Goal: Use online tool/utility: Utilize a website feature to perform a specific function

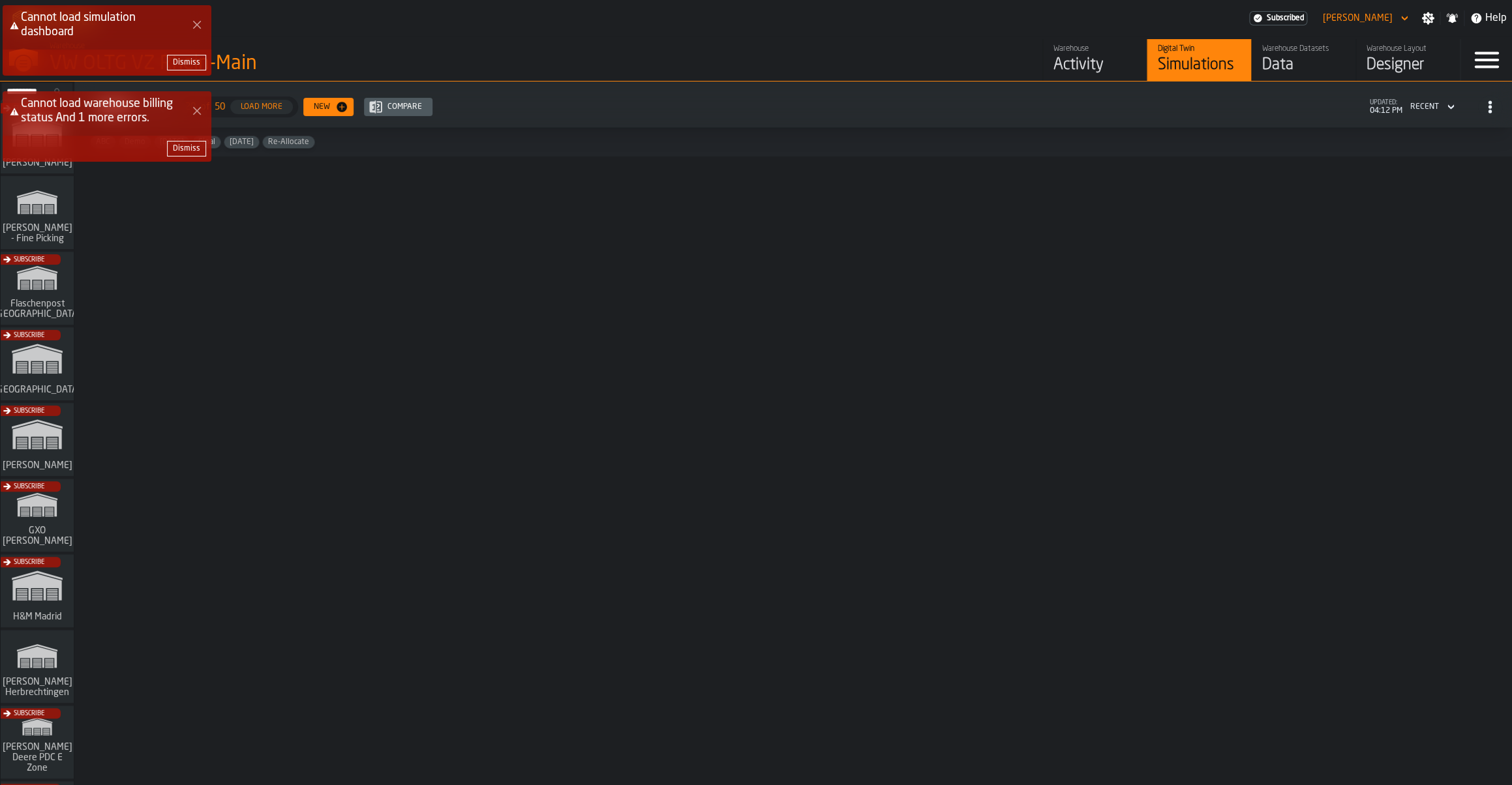
click at [196, 61] on div "Dismiss" at bounding box center [186, 63] width 28 height 9
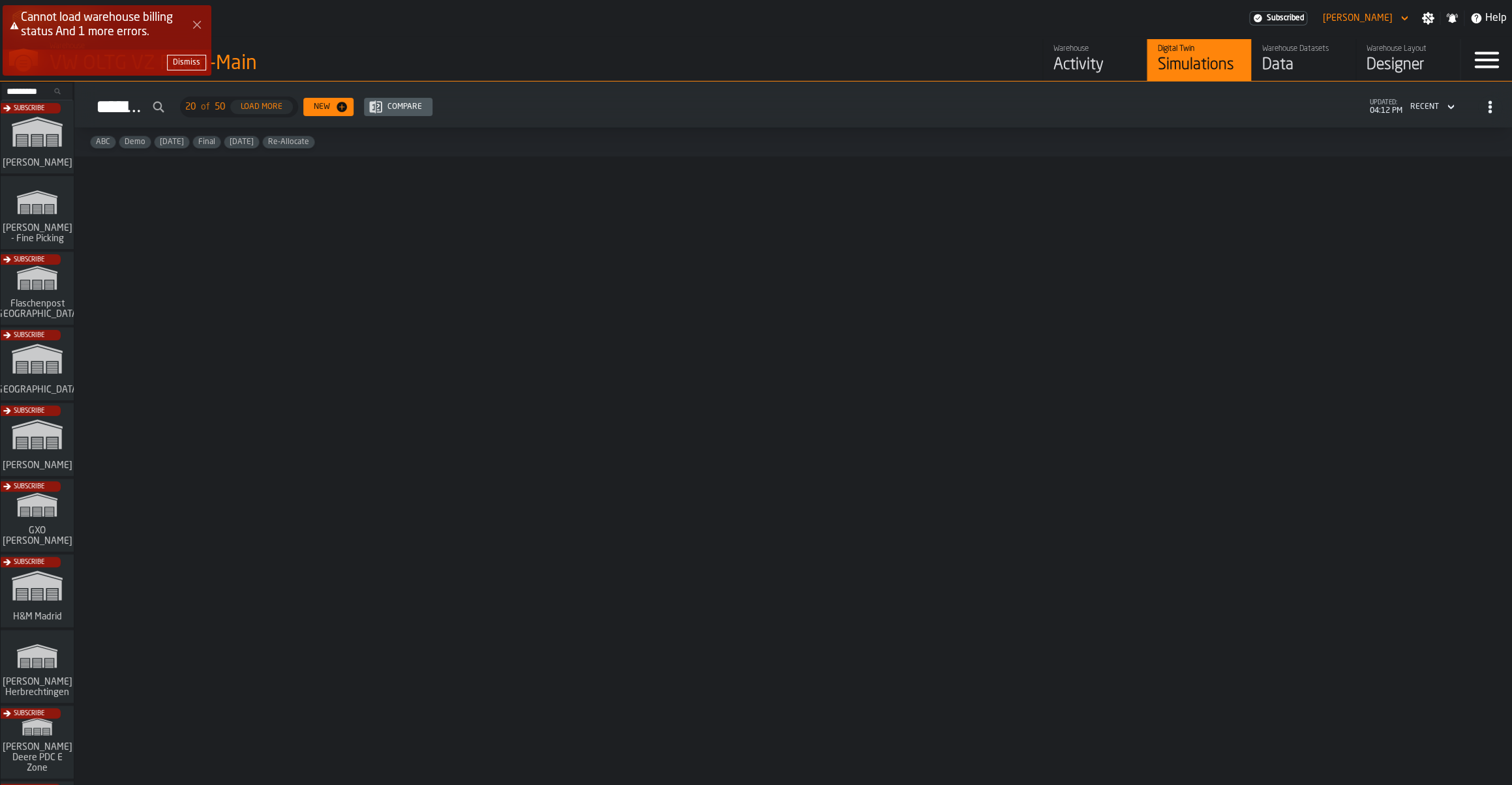
click at [199, 29] on icon "Close Error" at bounding box center [196, 24] width 10 height 10
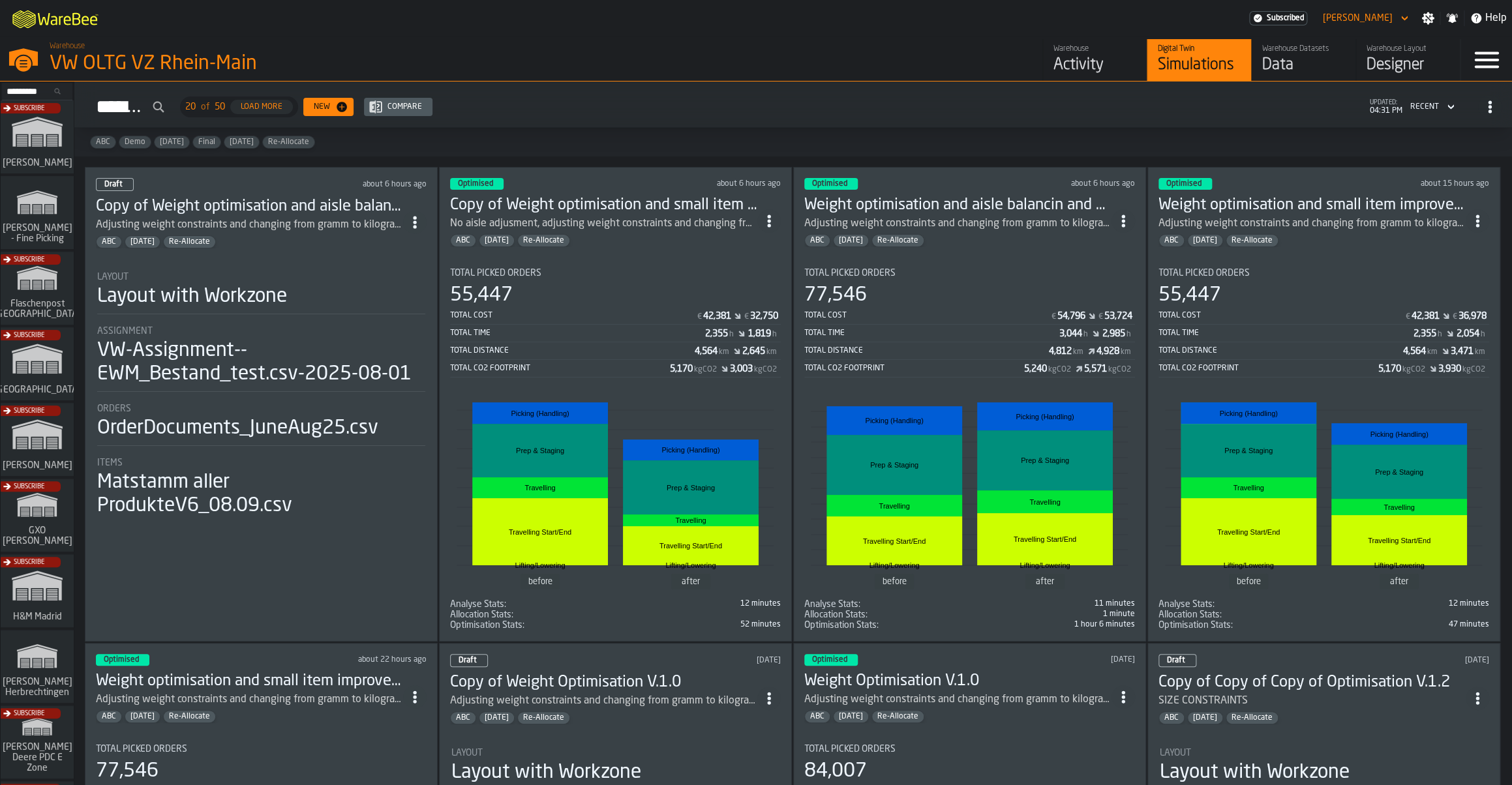
click at [1313, 312] on div "Total Cost € 42,381 € 36,978" at bounding box center [1324, 316] width 331 height 16
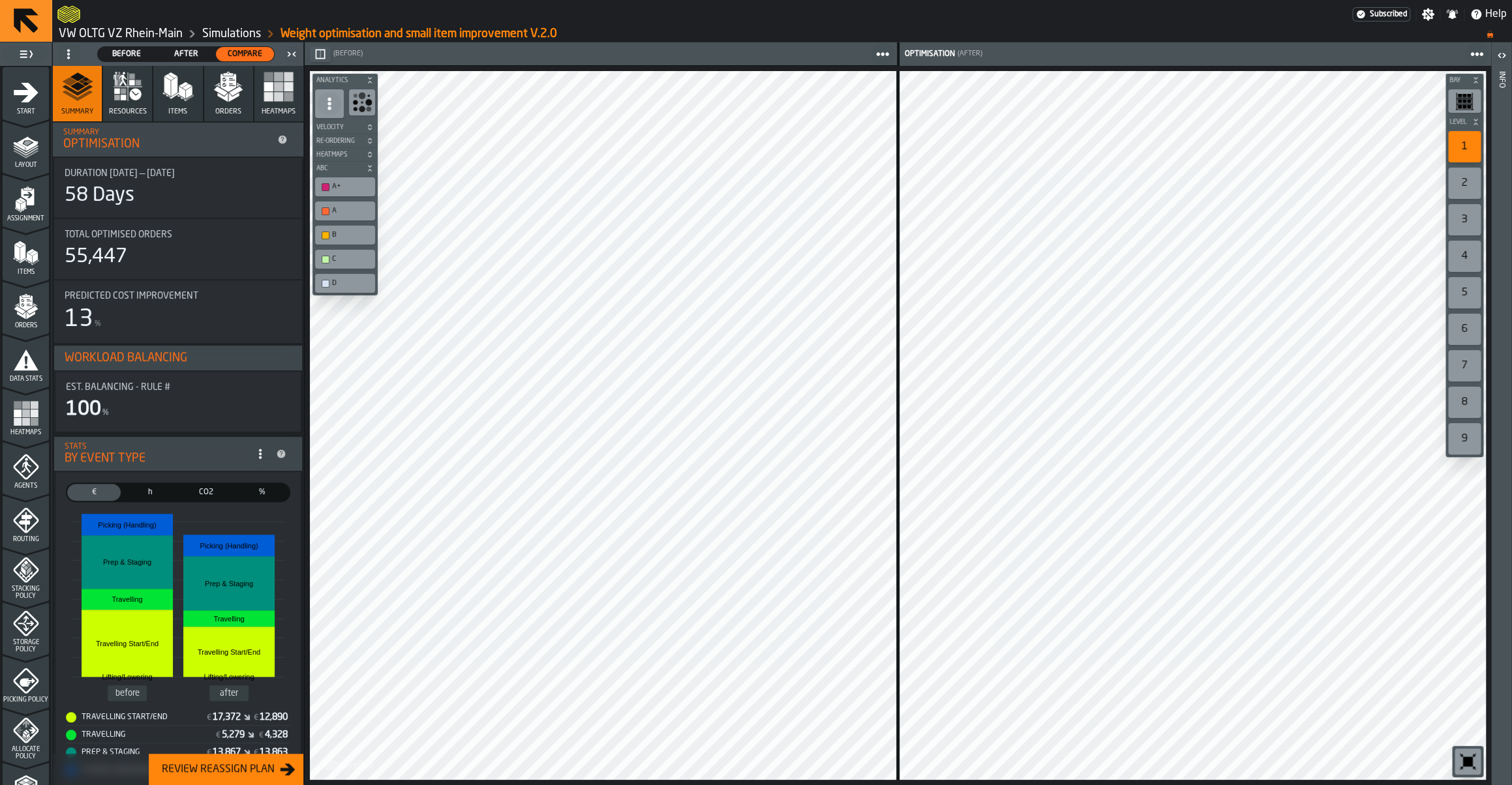
click at [283, 138] on icon at bounding box center [283, 140] width 9 height 9
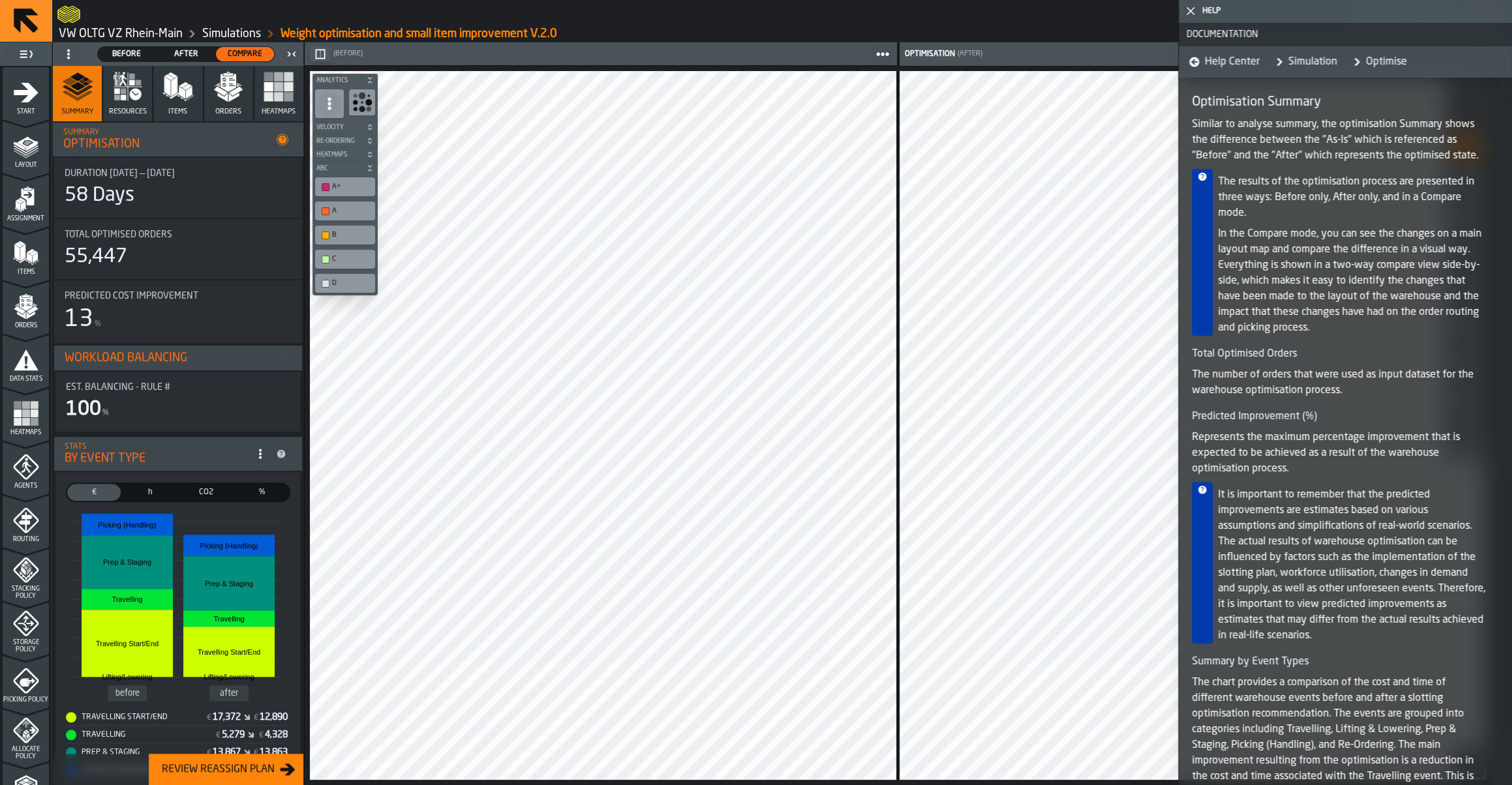
click at [283, 133] on li "Summary Optimisation" at bounding box center [177, 140] width 250 height 34
click at [283, 137] on icon at bounding box center [283, 140] width 9 height 9
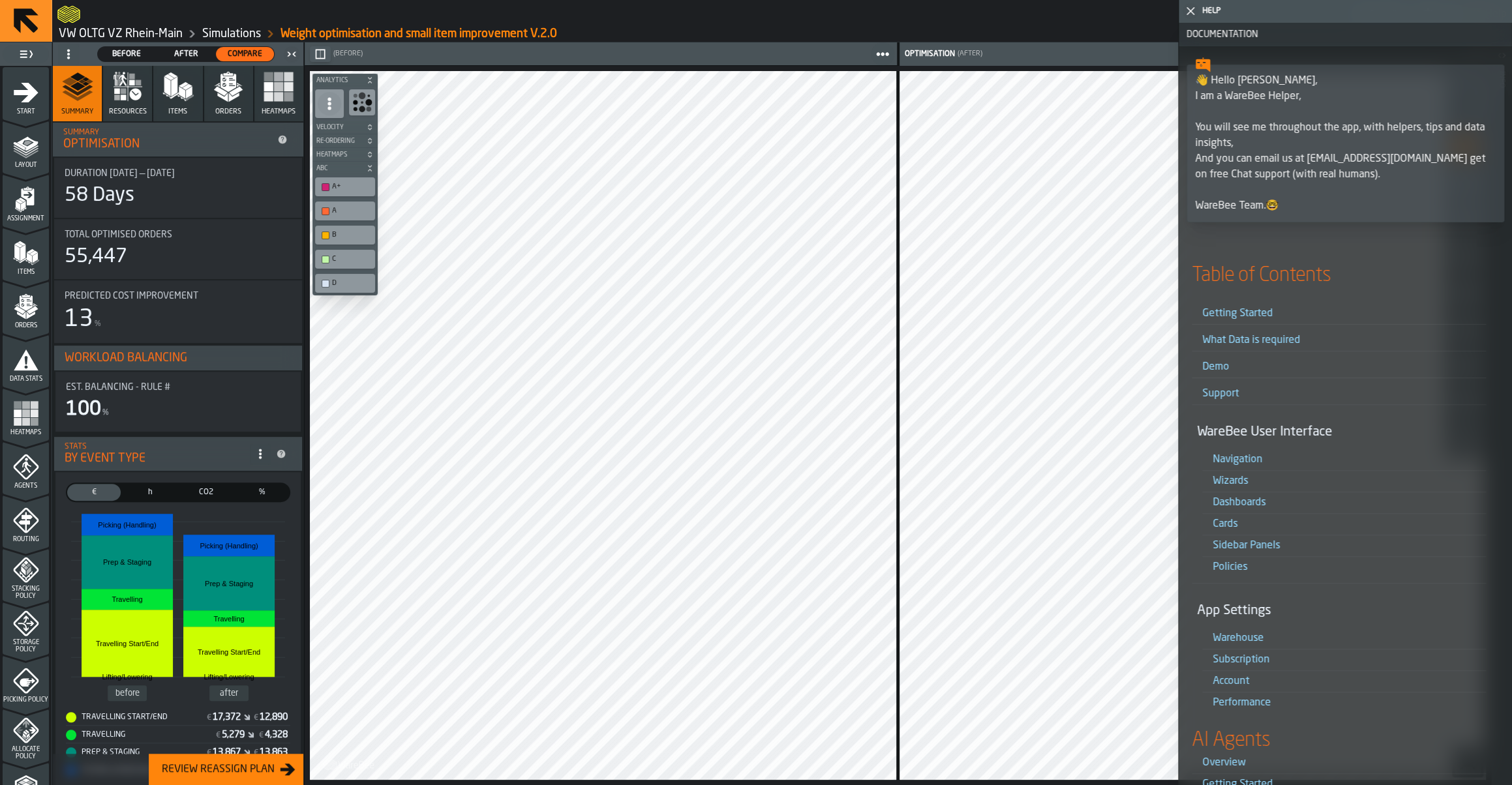
drag, startPoint x: 1242, startPoint y: 205, endPoint x: 1217, endPoint y: 134, distance: 75.3
click at [1217, 134] on div "👋 Hello [PERSON_NAME], I am a WareBee Helper, You will see me throughout the ap…" at bounding box center [1345, 143] width 301 height 141
click at [1189, 15] on icon "button-toggle-Close me" at bounding box center [1190, 11] width 16 height 16
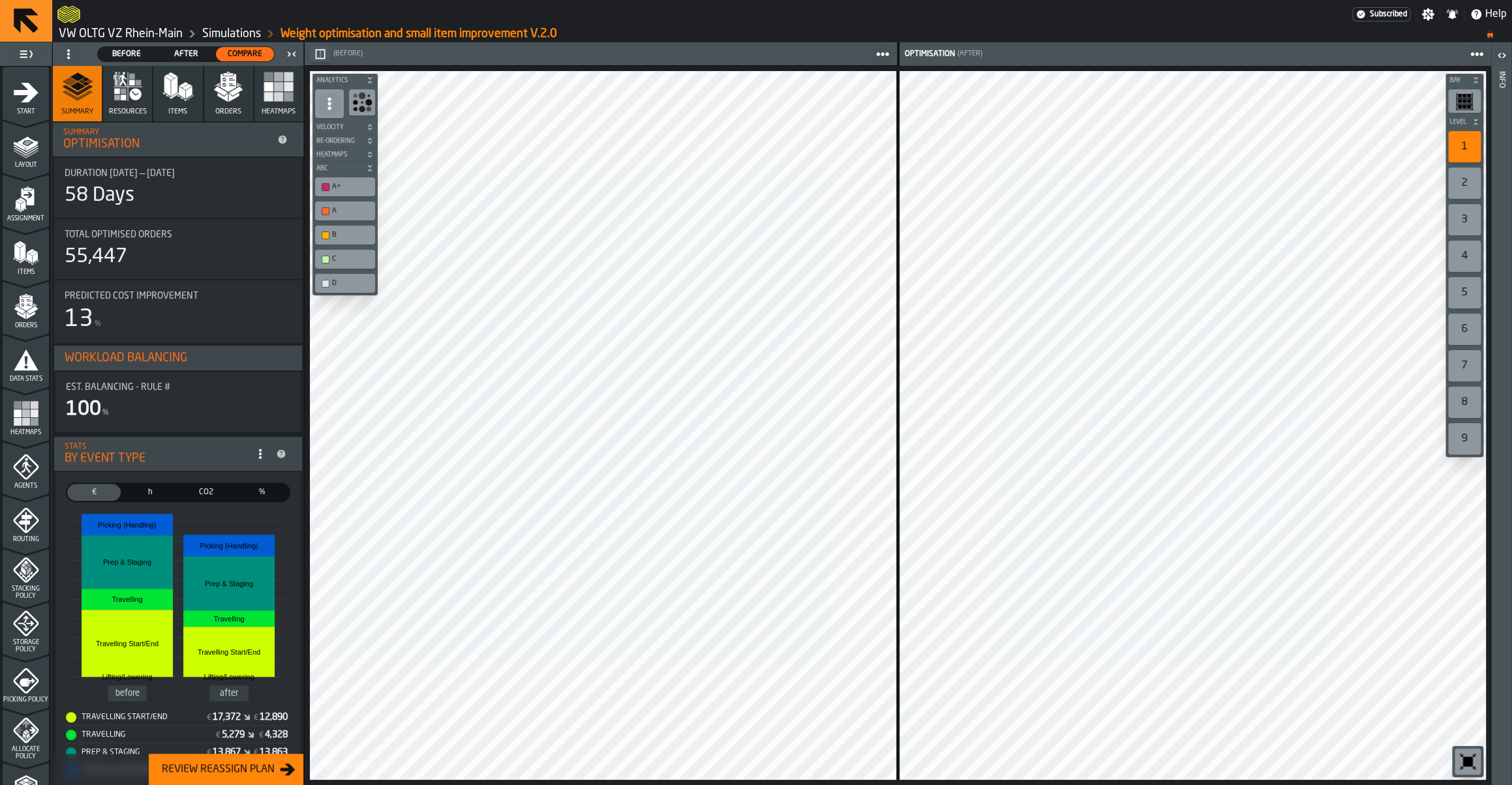
click at [244, 40] on link "Simulations" at bounding box center [231, 34] width 59 height 14
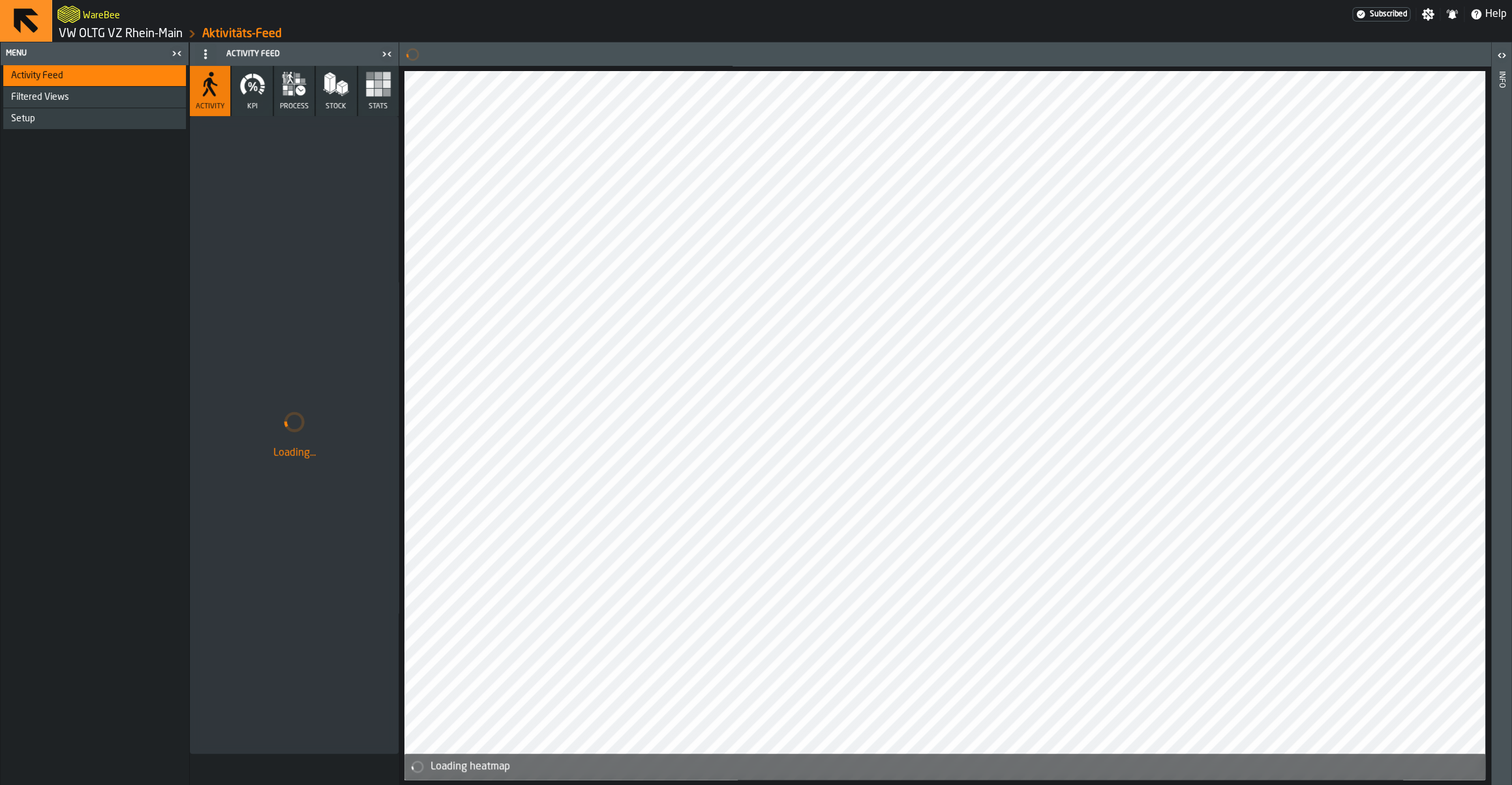
click at [128, 33] on link "VW OLTG VZ Rhein-Main" at bounding box center [121, 34] width 124 height 14
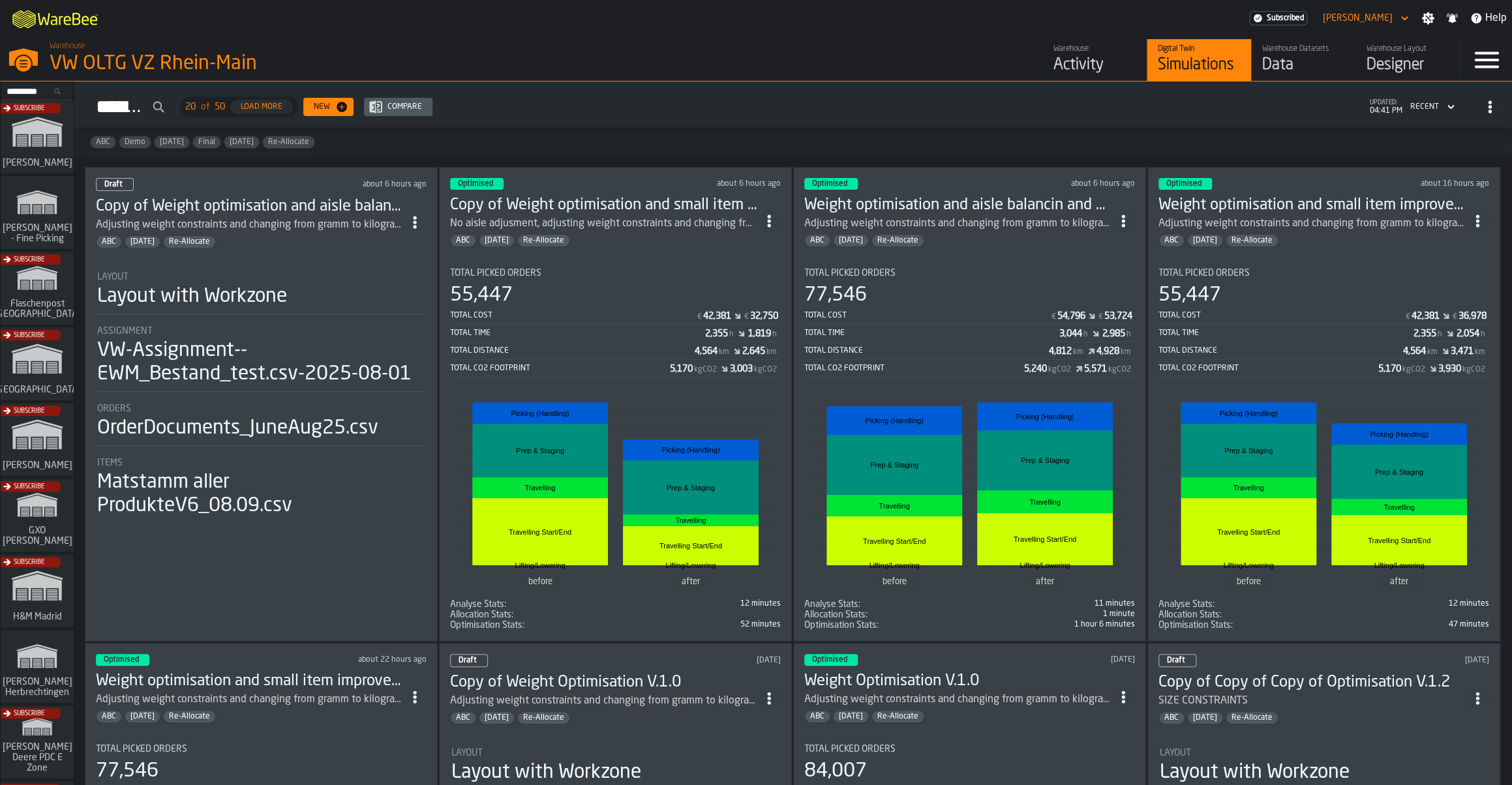
click at [770, 224] on icon "ItemListCard-DashboardItemContainer" at bounding box center [768, 221] width 13 height 13
click at [746, 253] on div "Open" at bounding box center [744, 247] width 68 height 16
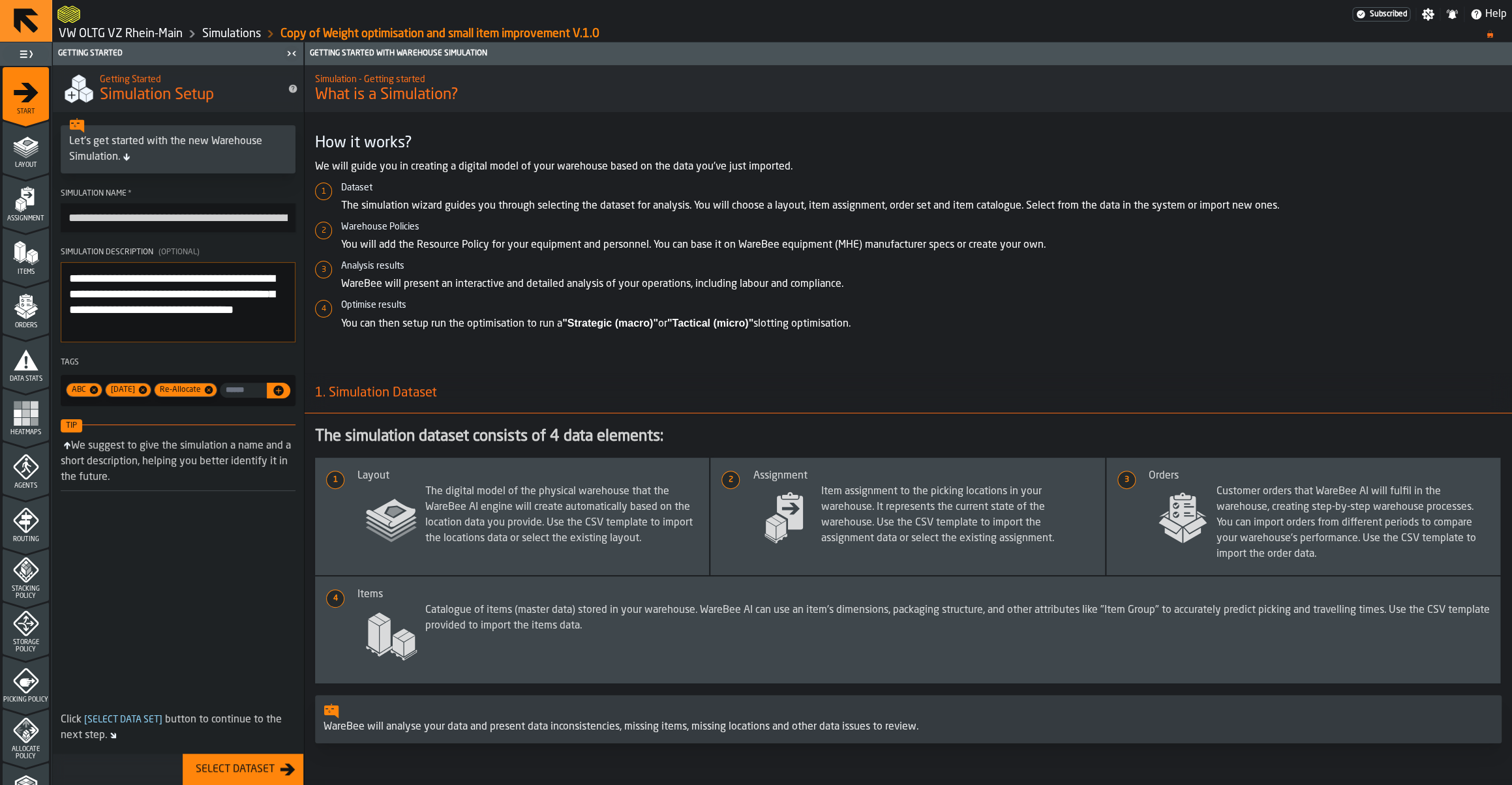
click at [149, 225] on input "**********" at bounding box center [178, 218] width 235 height 29
click at [105, 221] on input "**********" at bounding box center [178, 218] width 235 height 29
drag, startPoint x: 110, startPoint y: 224, endPoint x: 51, endPoint y: 214, distance: 59.8
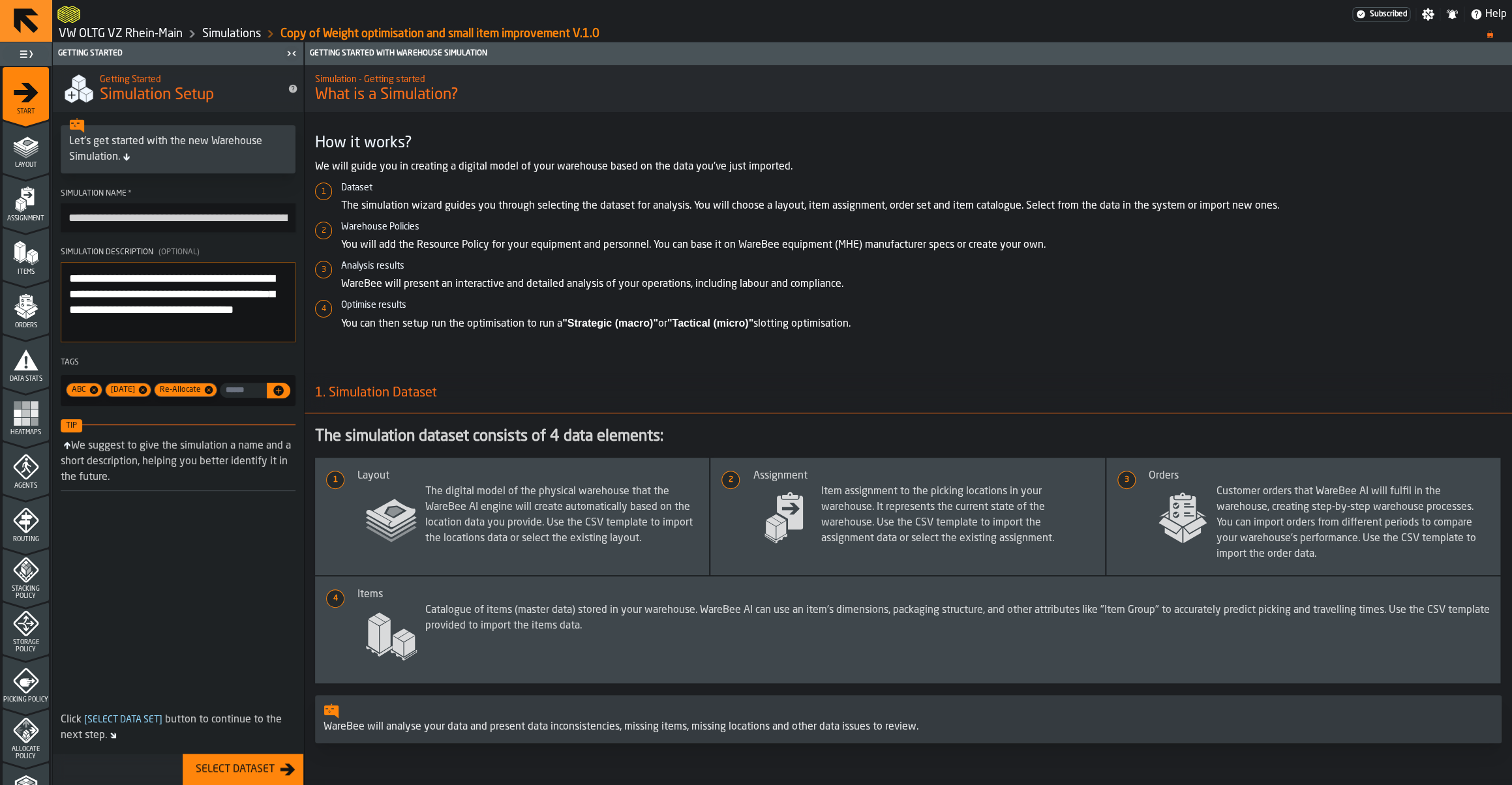
click at [61, 214] on input "**********" at bounding box center [178, 218] width 235 height 29
drag, startPoint x: 189, startPoint y: 214, endPoint x: 372, endPoint y: 244, distance: 185.4
click at [296, 233] on input "**********" at bounding box center [178, 218] width 235 height 29
click at [279, 219] on input "**********" at bounding box center [178, 218] width 235 height 29
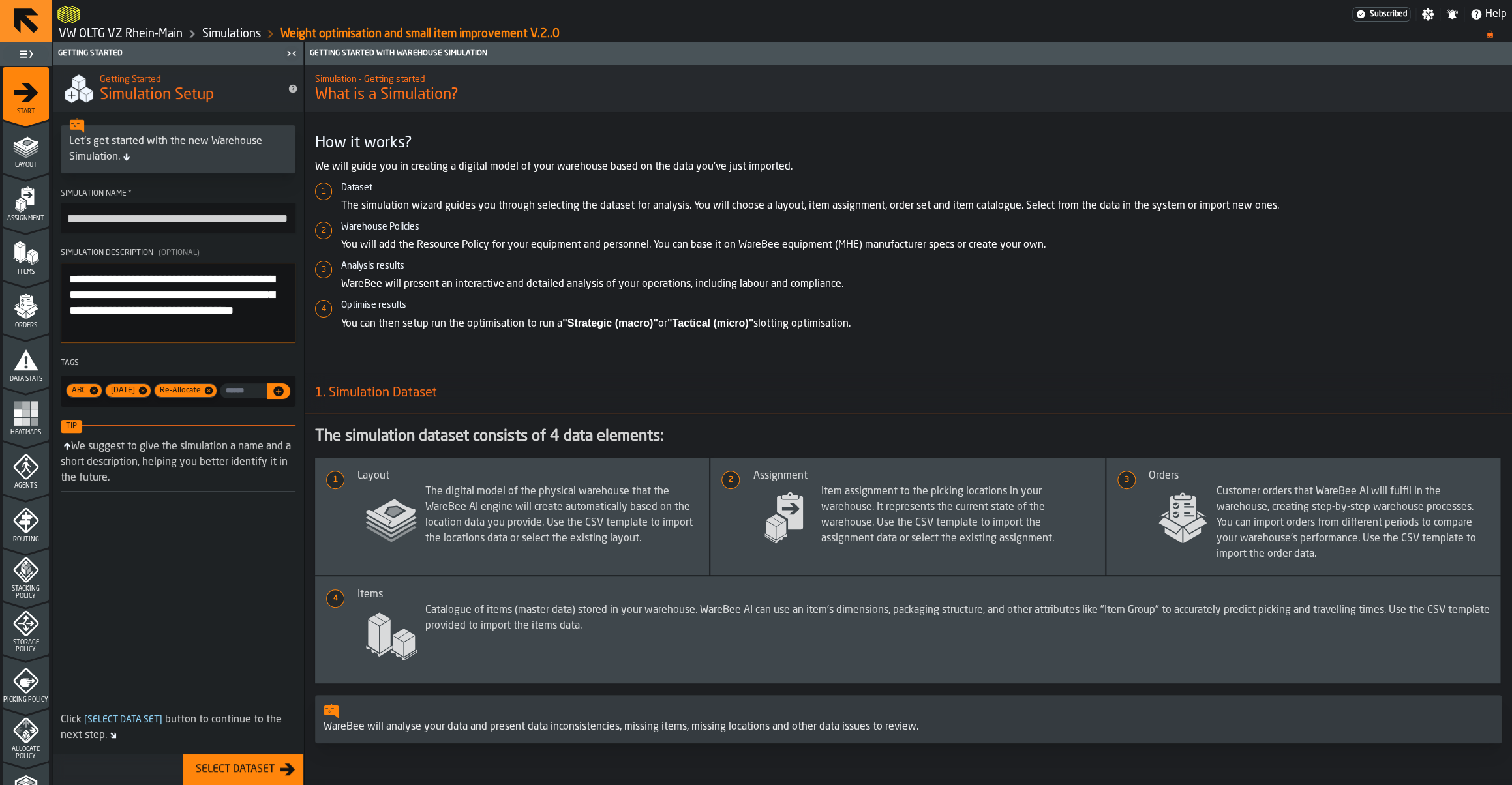
scroll to position [0, 60]
type input "**********"
click at [39, 160] on div "Layout" at bounding box center [26, 150] width 47 height 36
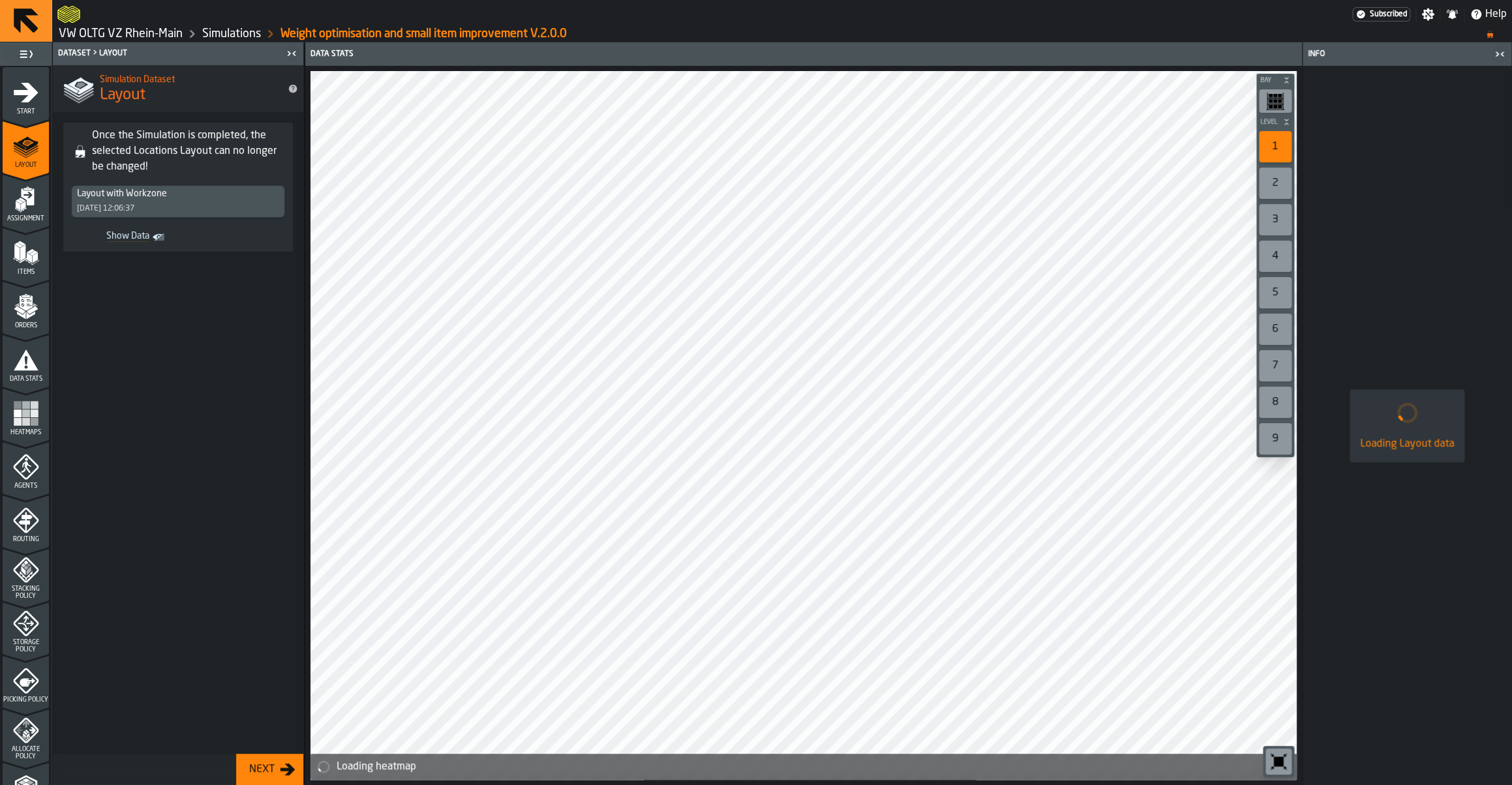
click at [35, 94] on icon "menu Start" at bounding box center [26, 92] width 25 height 20
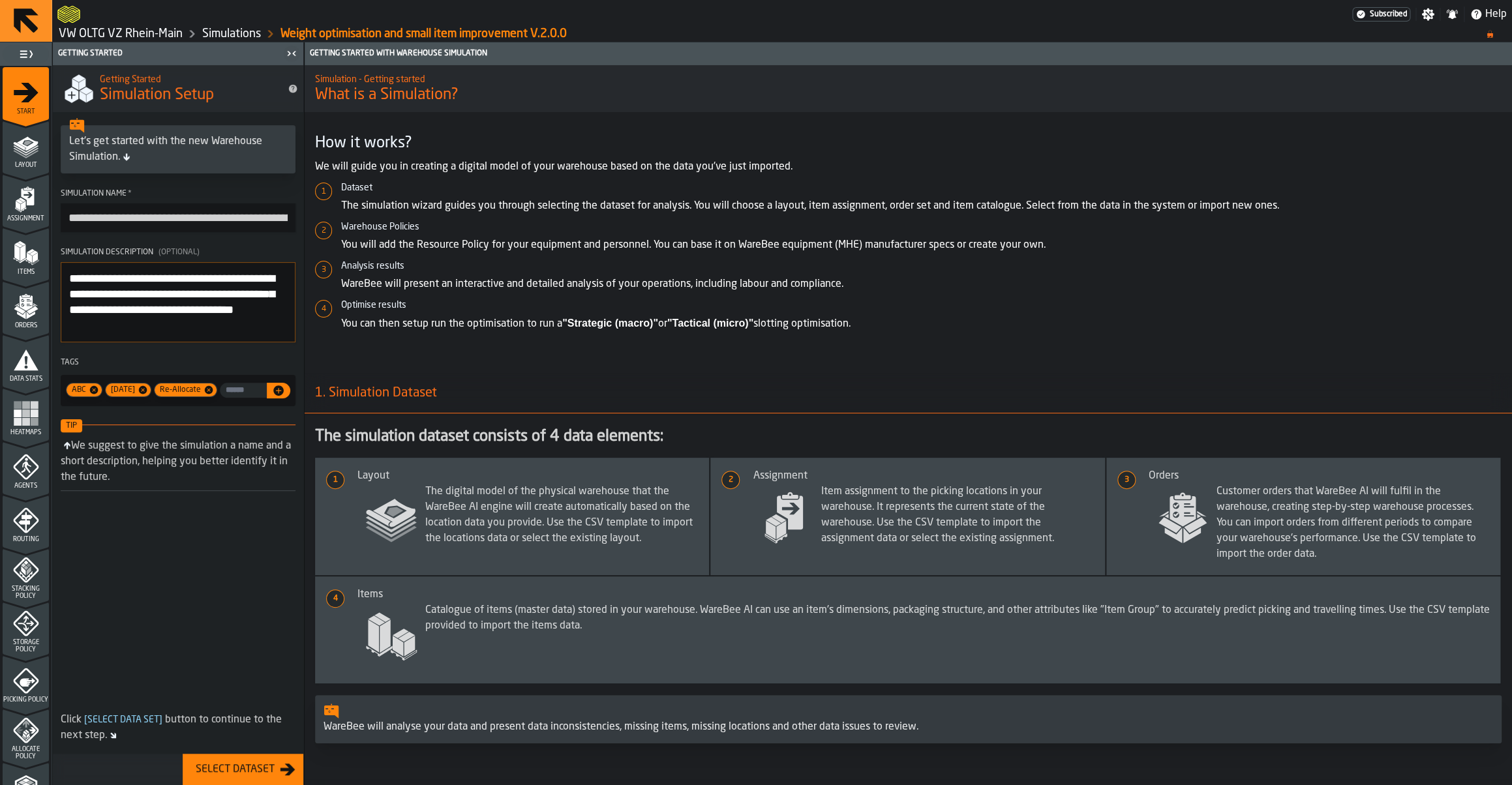
click at [146, 38] on link "VW OLTG VZ Rhein-Main" at bounding box center [121, 34] width 124 height 14
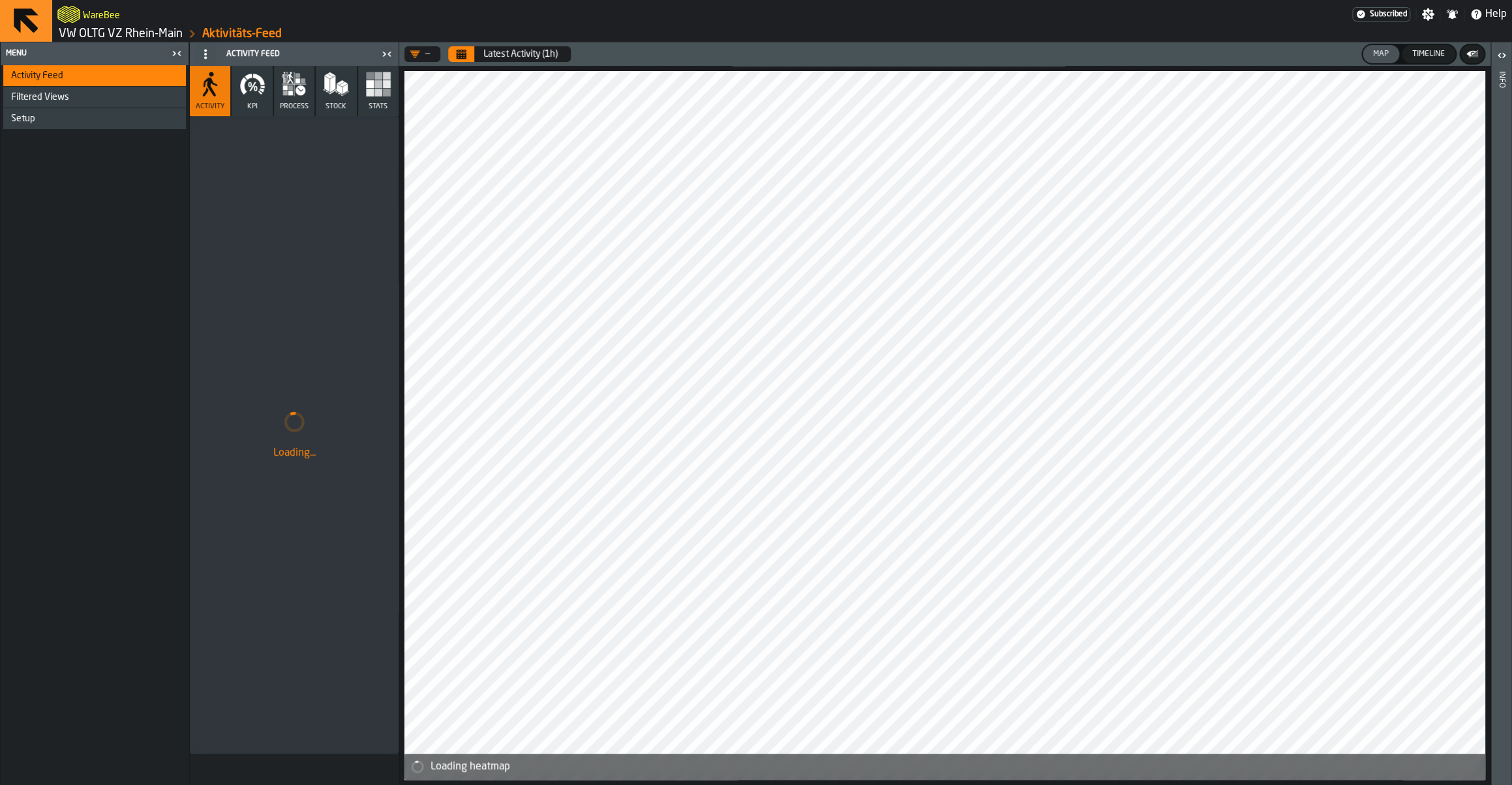
click at [144, 38] on link "VW OLTG VZ Rhein-Main" at bounding box center [121, 34] width 124 height 14
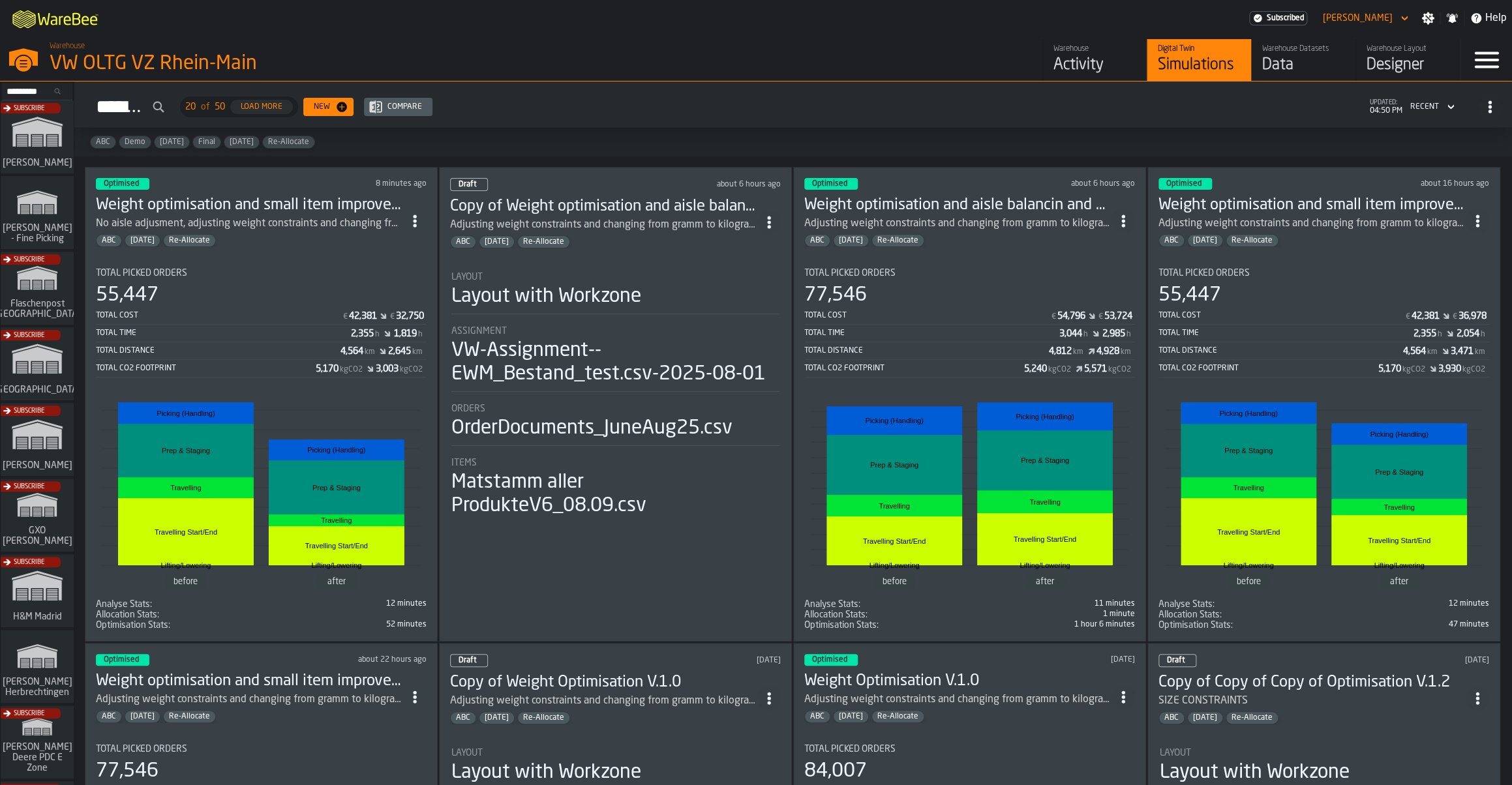
click at [361, 390] on li "before after Travelling Start/End Travelling Start/End Travelling Travelling Li…" at bounding box center [261, 488] width 331 height 219
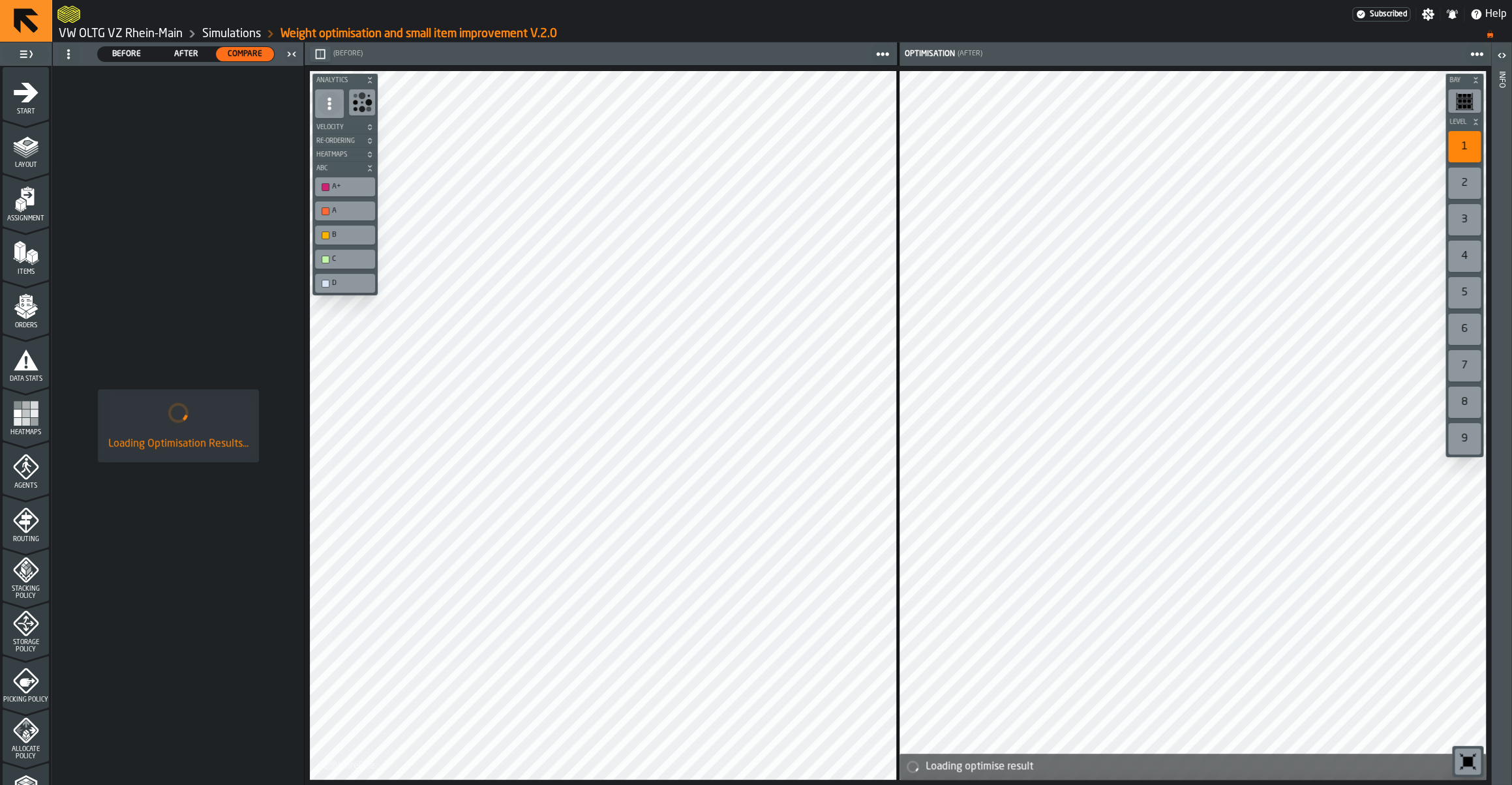
click at [26, 630] on icon "menu Storage Policy" at bounding box center [26, 624] width 16 height 16
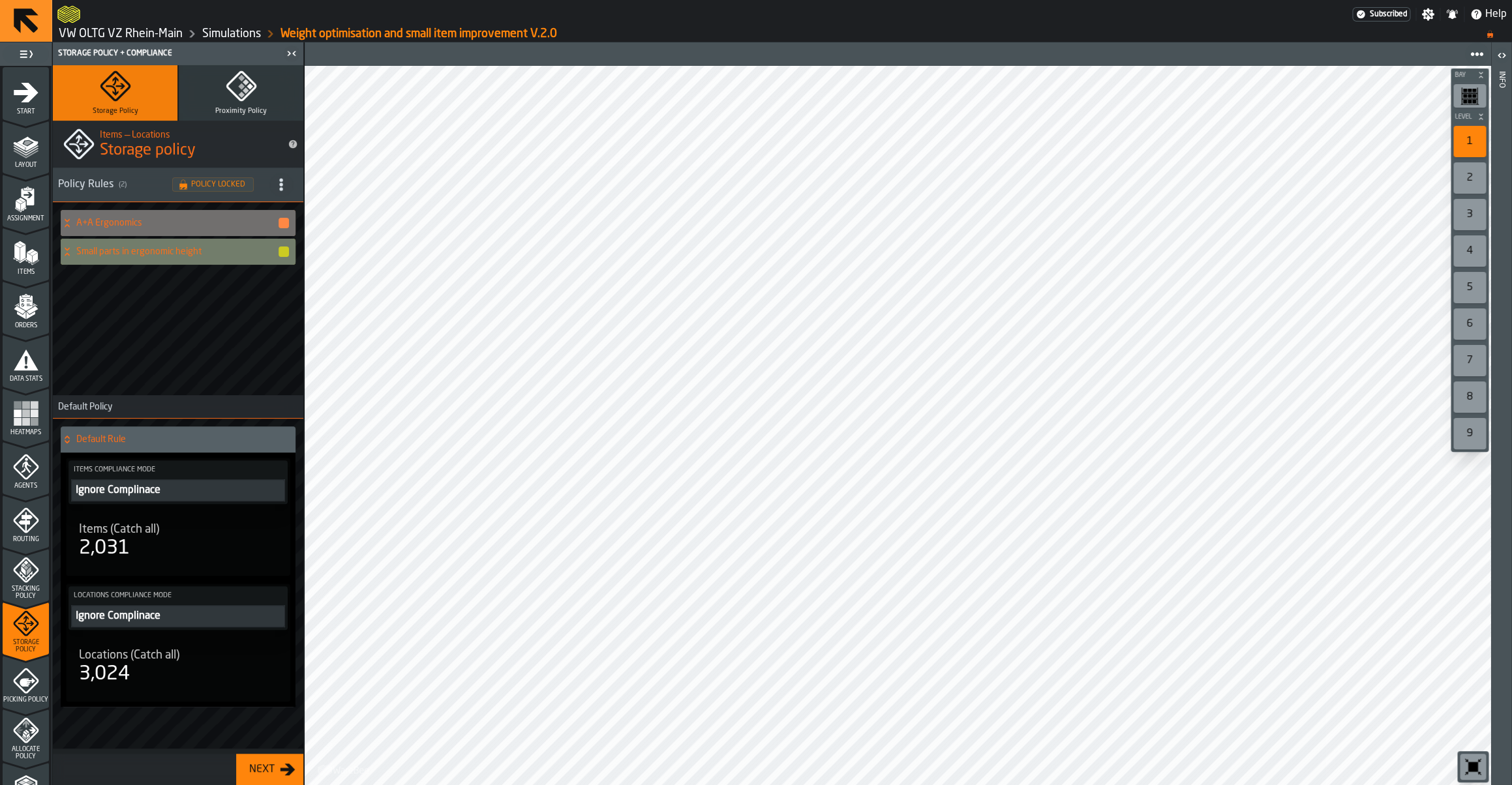
click at [169, 260] on div "Small parts in ergonomic height" at bounding box center [175, 252] width 229 height 26
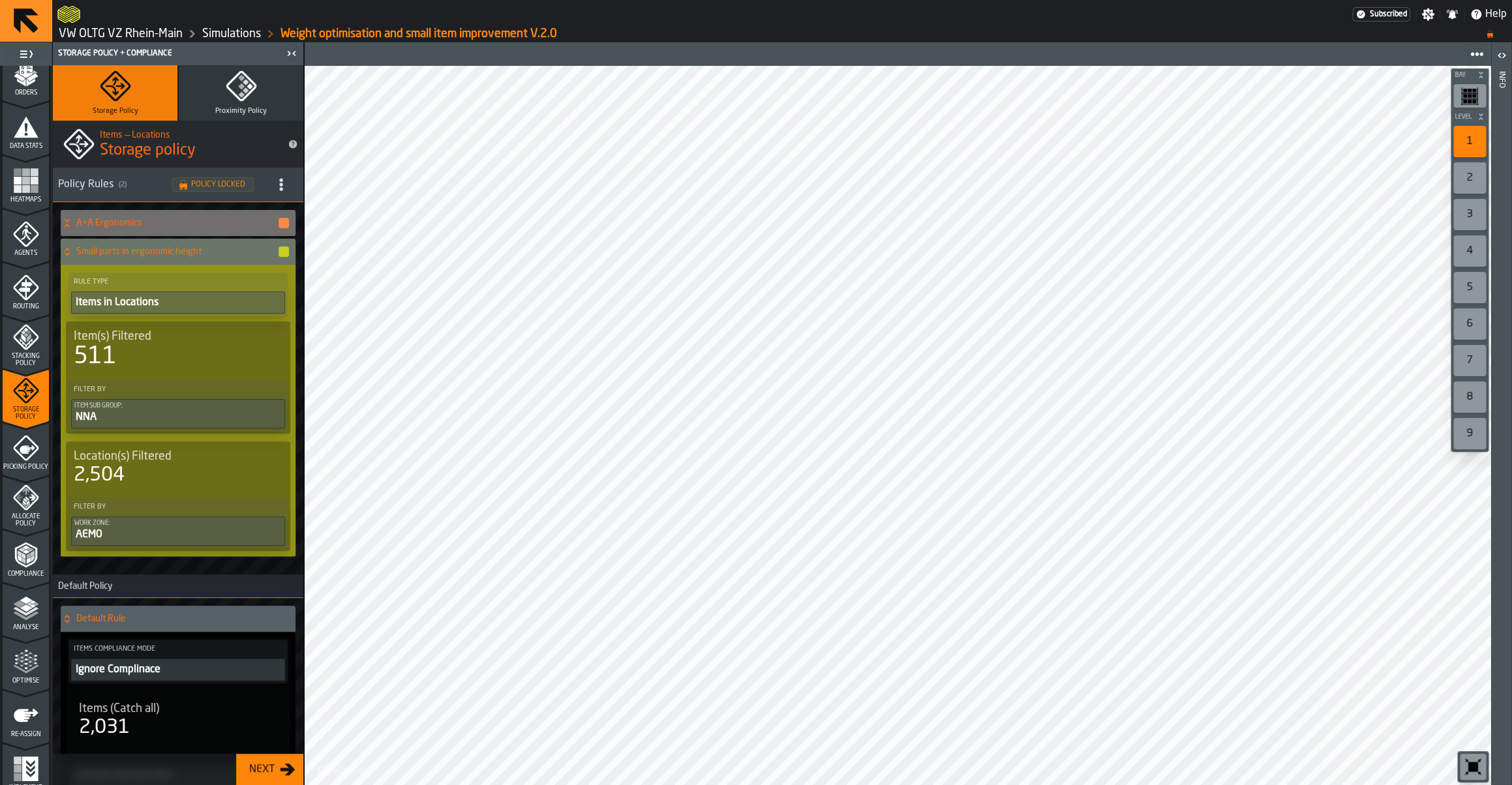
scroll to position [243, 0]
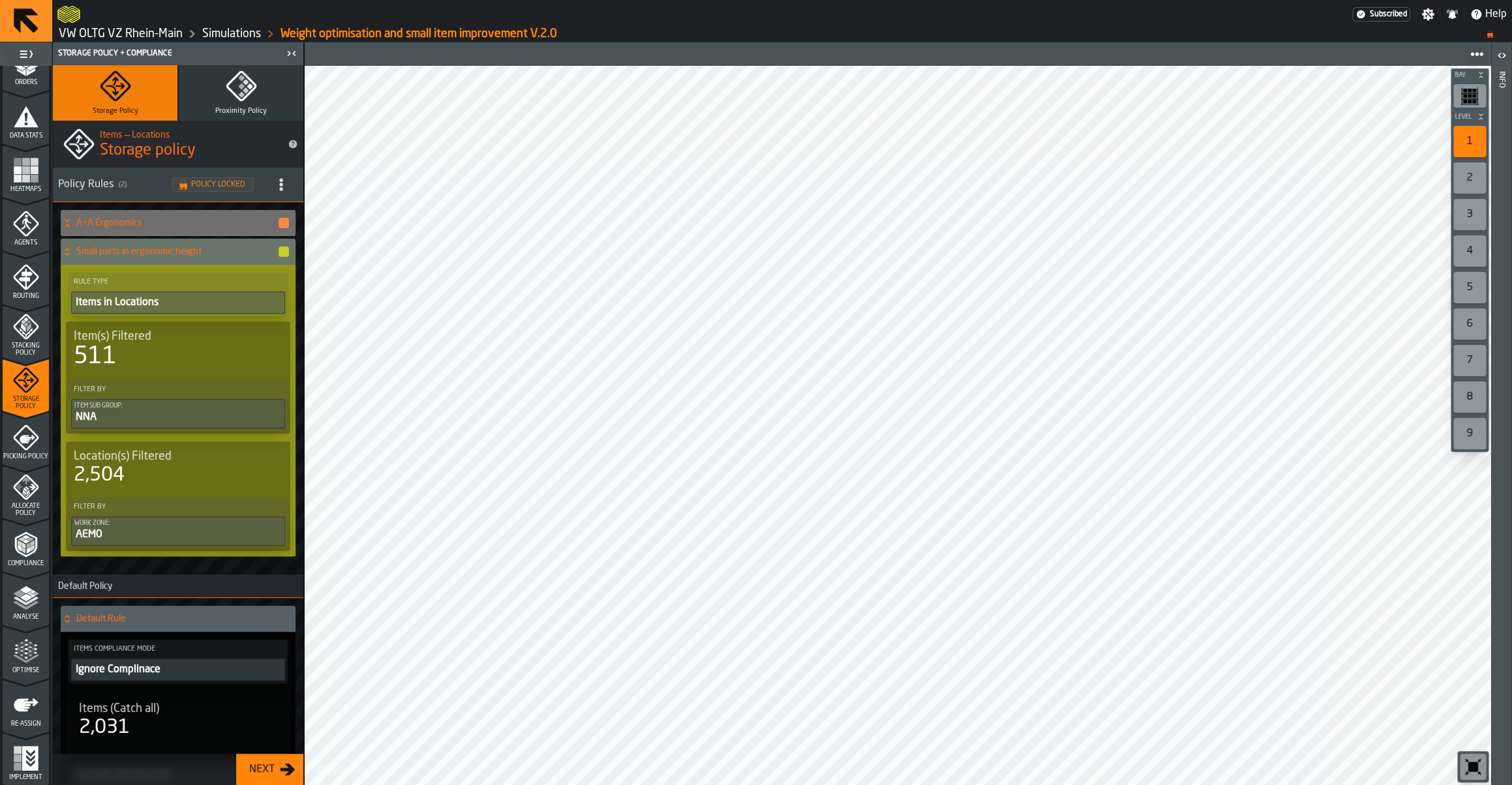
click at [28, 665] on div "Optimise" at bounding box center [26, 656] width 47 height 36
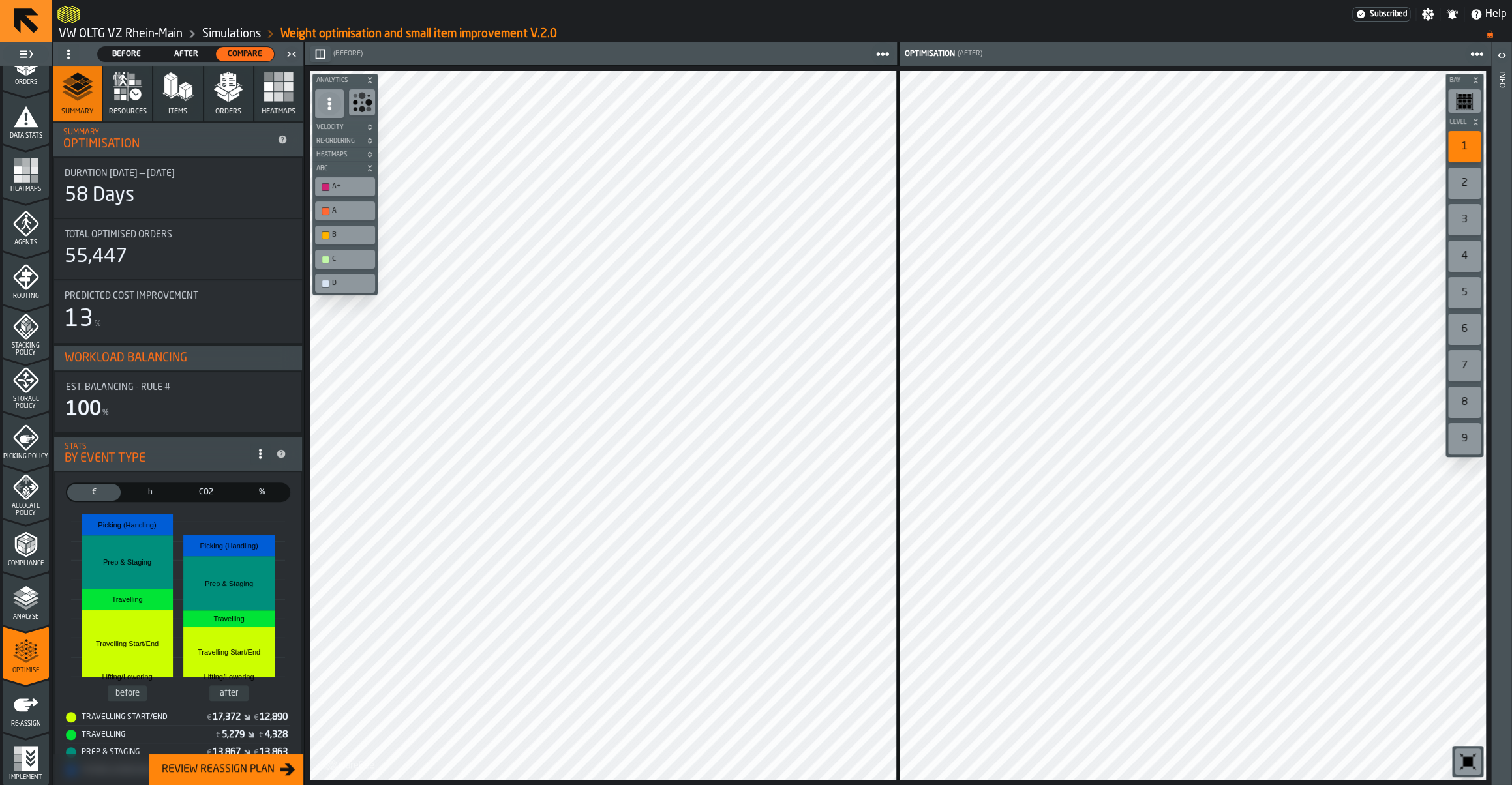
click at [863, 107] on div "Bay Level 1 2 3 4 5 6 7 8 9 M A K I N G W A R E H O U S E S M O R E EF F I C I …" at bounding box center [897, 426] width 1186 height 719
